Goal: Task Accomplishment & Management: Use online tool/utility

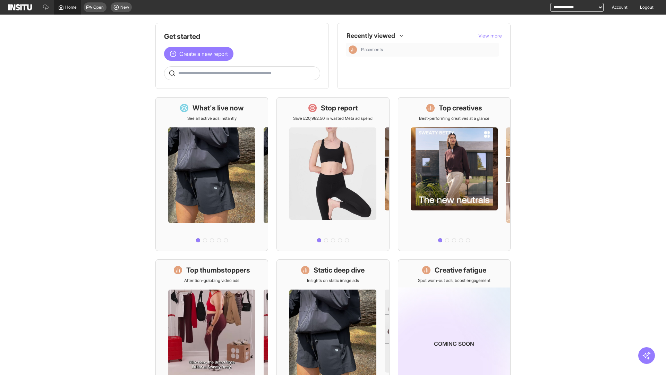
click at [67, 7] on span "Home" at bounding box center [70, 8] width 11 height 6
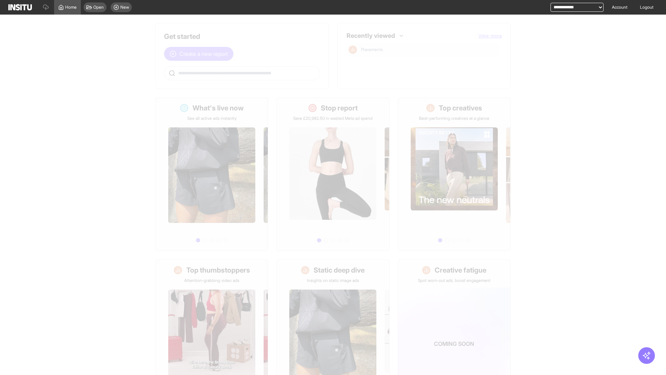
click at [201, 54] on span "Create a new report" at bounding box center [203, 54] width 49 height 8
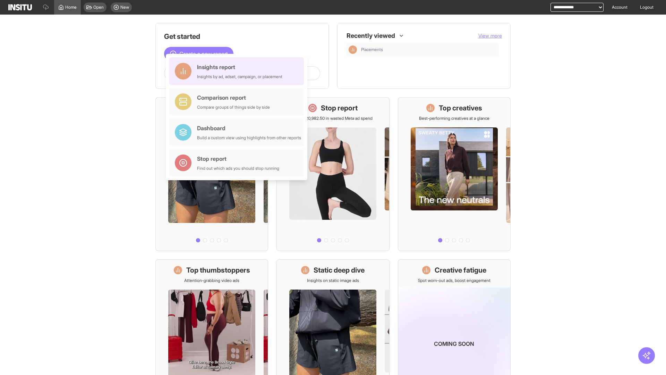
click at [238, 71] on div "Insights report Insights by ad, adset, campaign, or placement" at bounding box center [239, 71] width 85 height 17
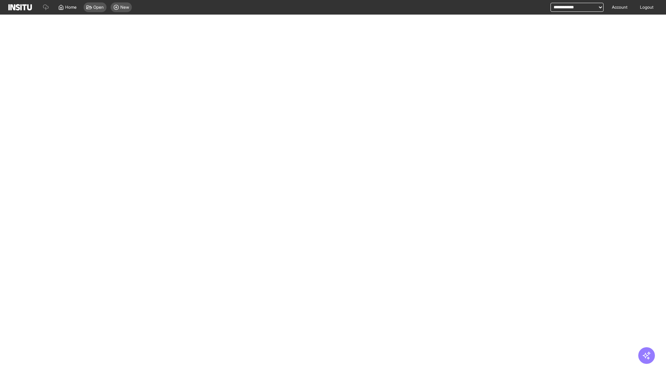
select select "**"
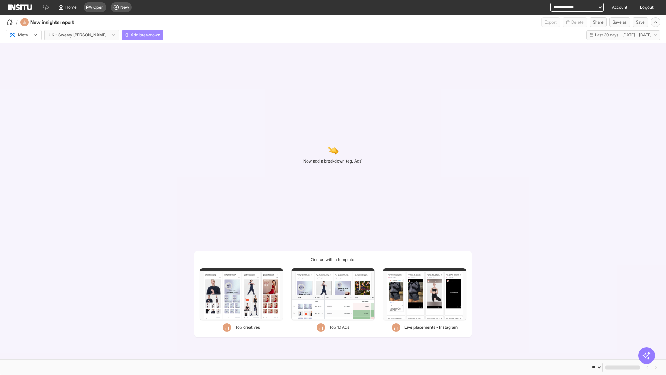
click at [131, 35] on span "Add breakdown" at bounding box center [145, 35] width 29 height 6
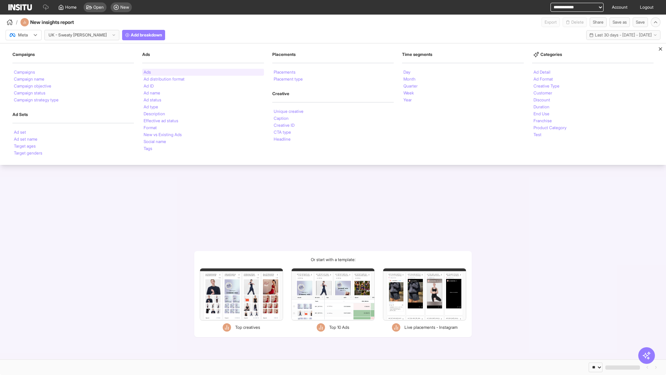
click at [147, 72] on li "Ads" at bounding box center [147, 72] width 7 height 4
